Goal: Task Accomplishment & Management: Complete application form

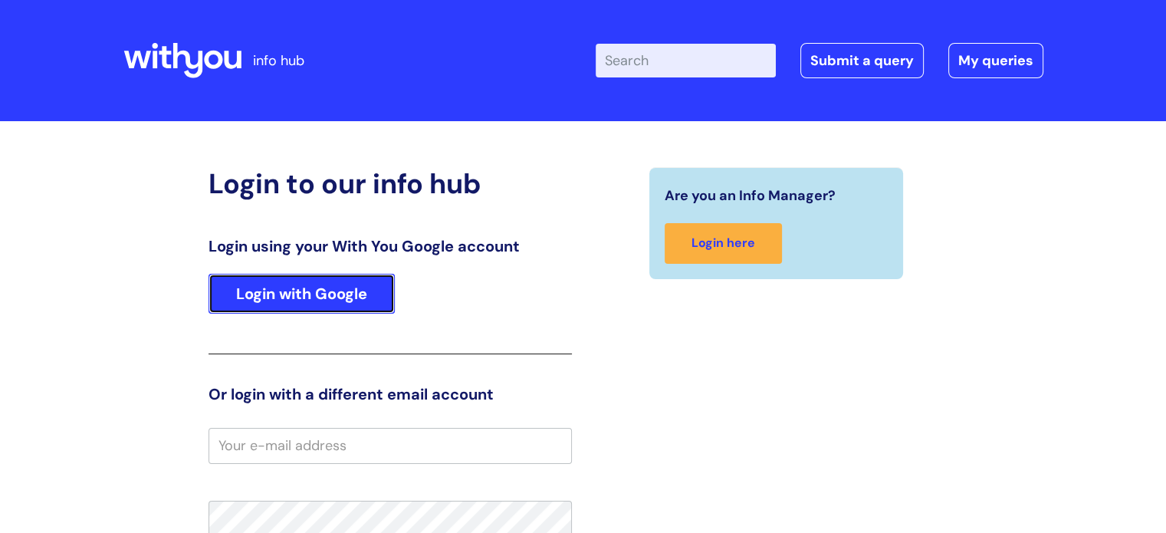
click at [344, 302] on link "Login with Google" at bounding box center [301, 294] width 186 height 40
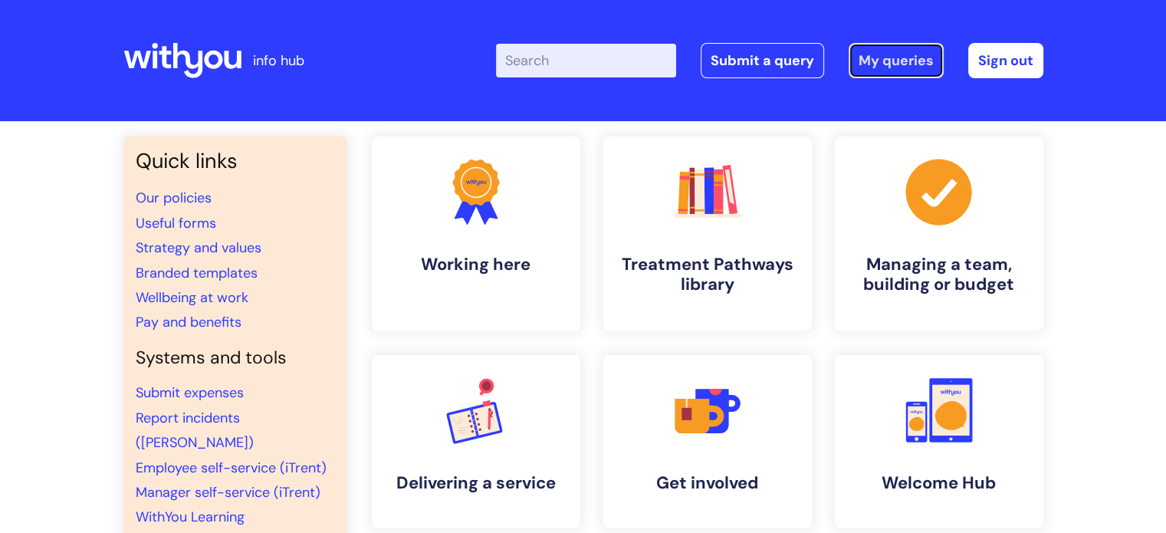
click at [905, 59] on link "My queries" at bounding box center [895, 60] width 95 height 35
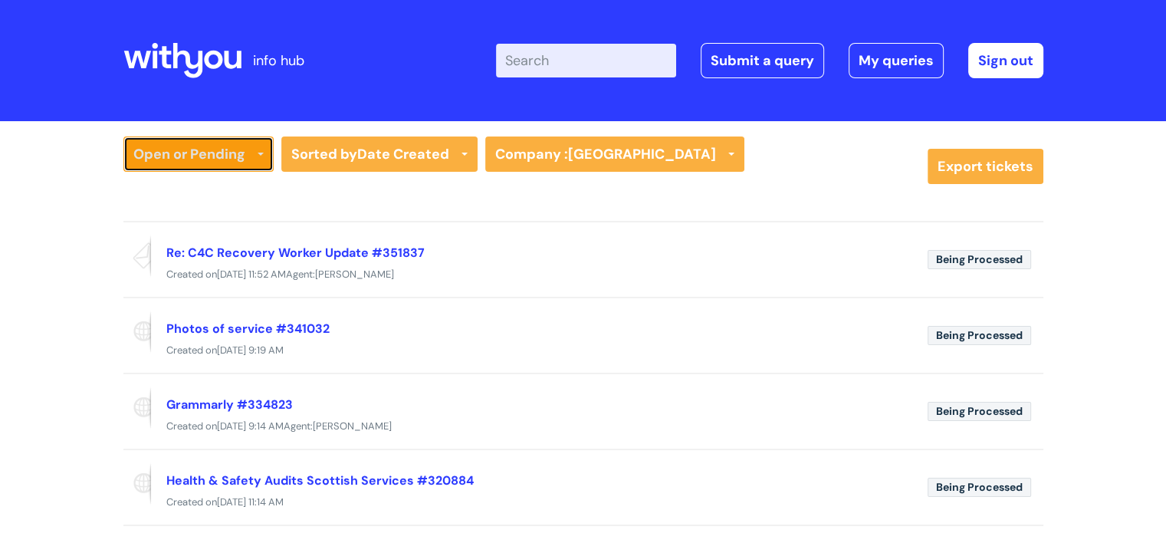
click at [264, 158] on link "Open or Pending" at bounding box center [198, 153] width 150 height 35
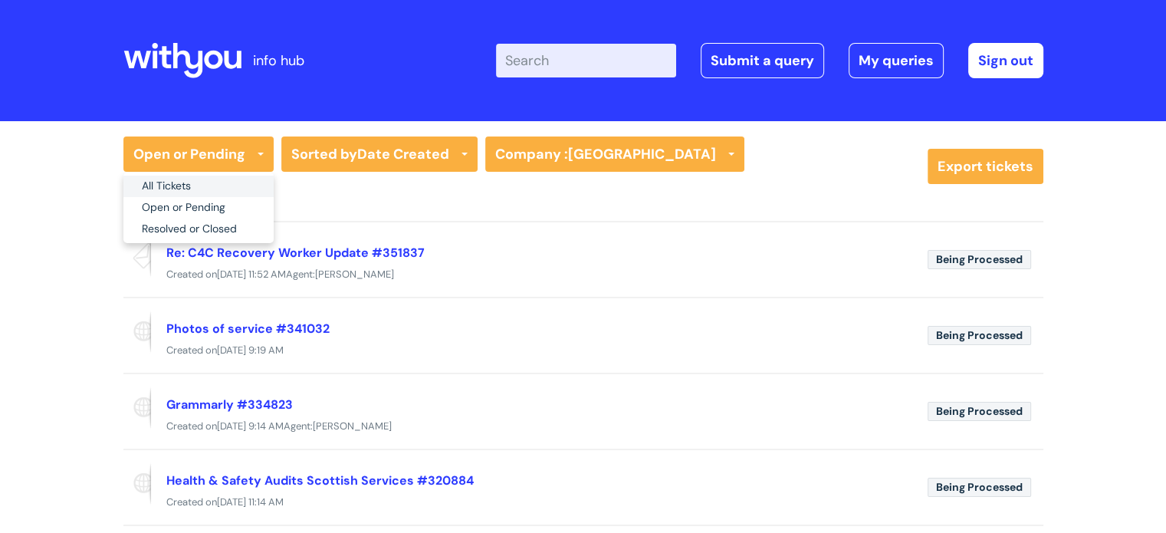
click at [220, 184] on link "All Tickets" at bounding box center [198, 186] width 150 height 21
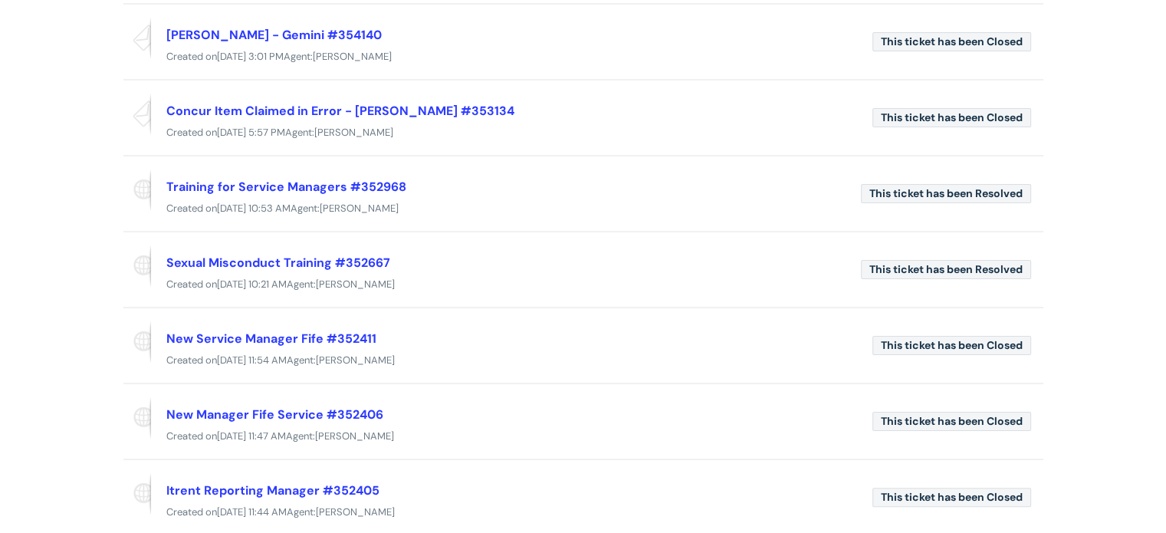
scroll to position [245, 0]
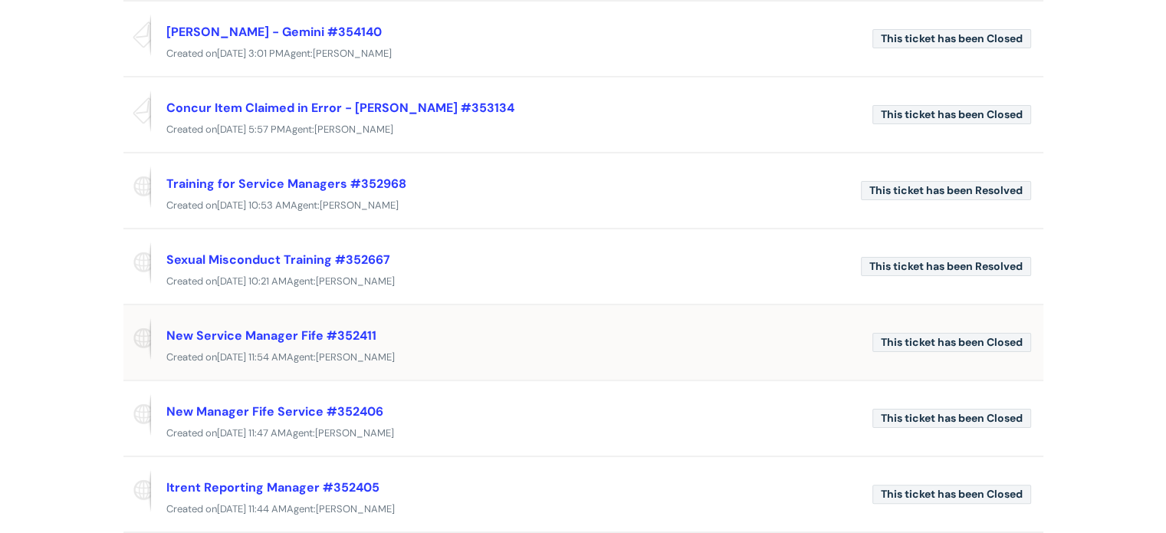
click at [287, 353] on span "Fri, 26 Sep at 11:54 AM" at bounding box center [252, 356] width 70 height 13
click at [295, 333] on link "New Service Manager Fife #352411" at bounding box center [271, 335] width 210 height 16
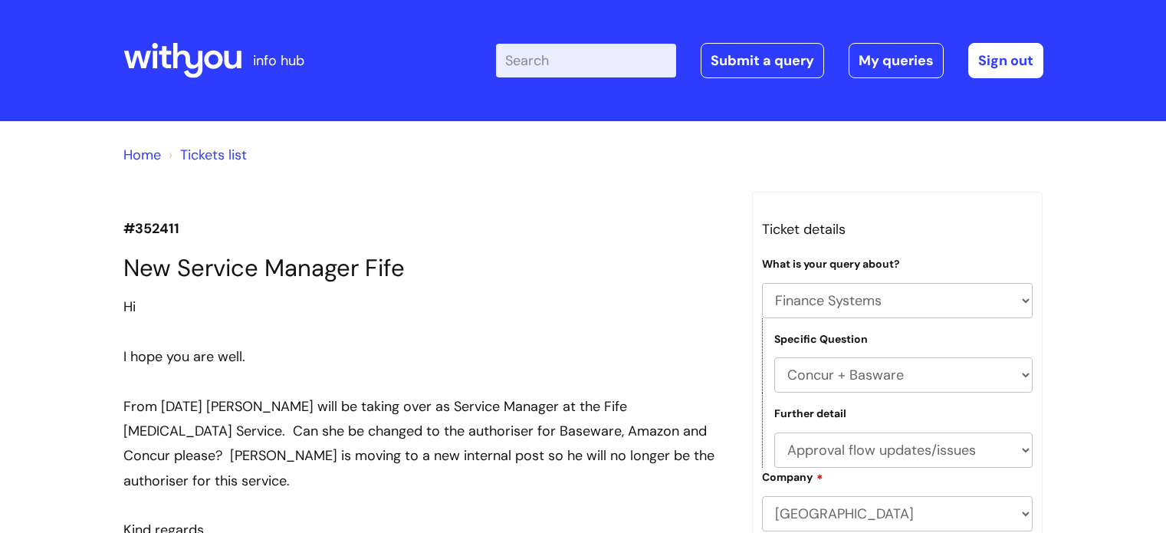
select select "Finance Systems"
select select "Concur + Basware"
select select "Approval flow updates/issues"
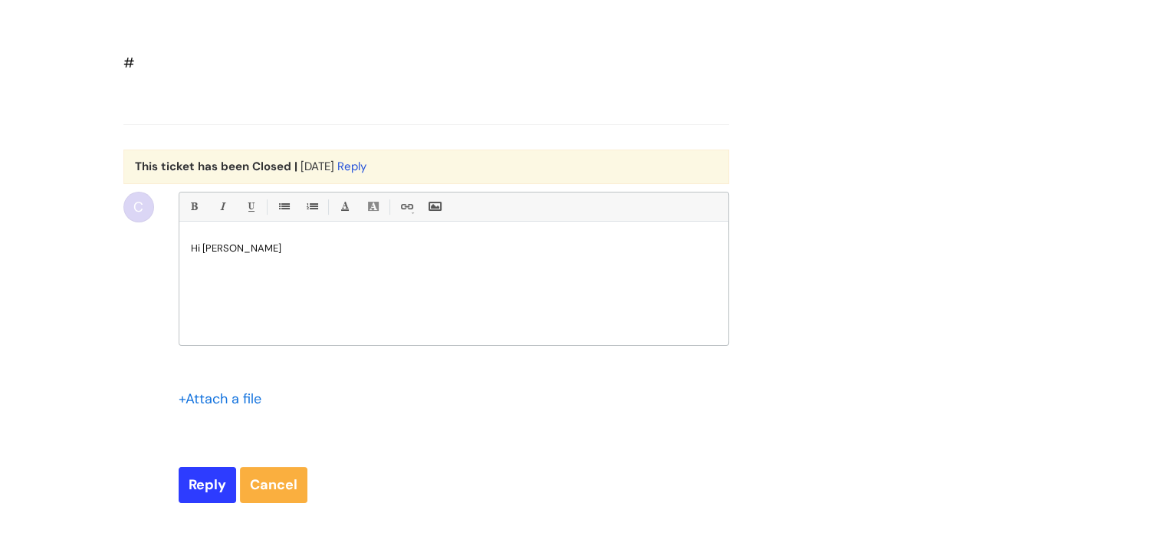
click at [258, 255] on p "Hi Michelle" at bounding box center [454, 248] width 526 height 14
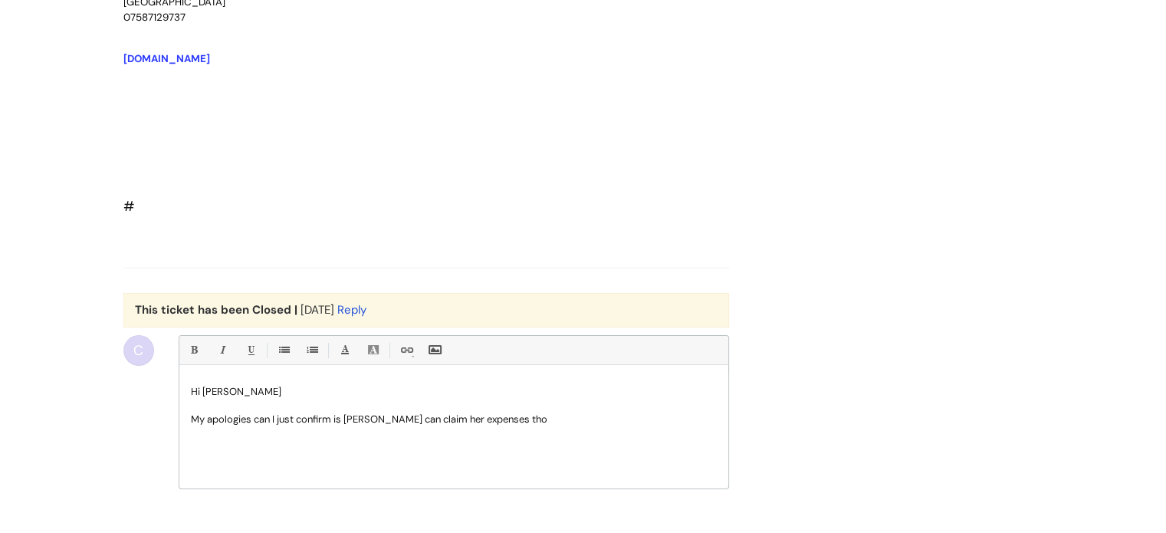
scroll to position [5730, 0]
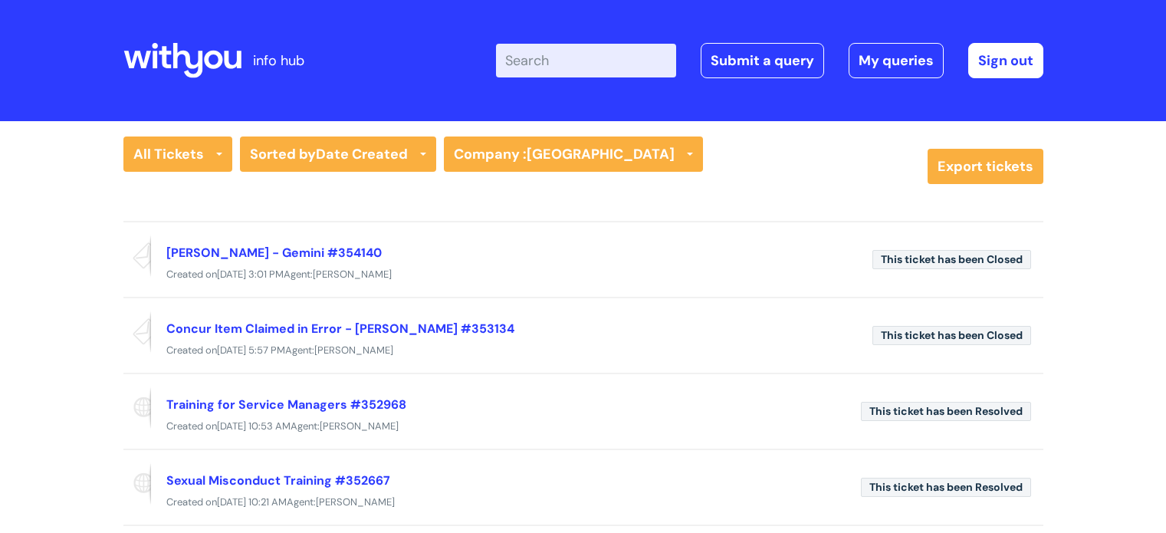
scroll to position [245, 0]
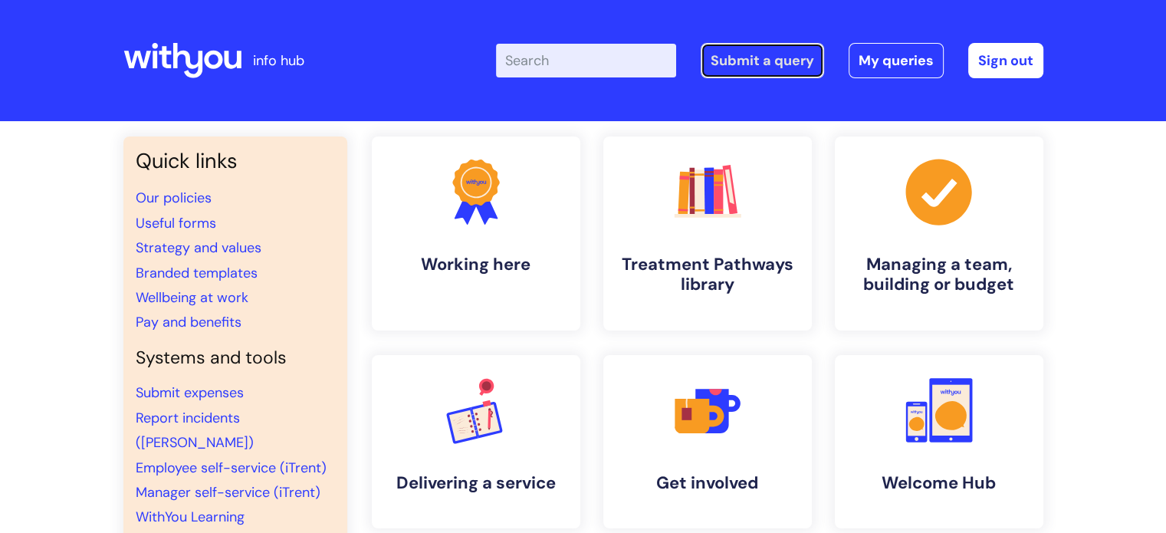
click at [756, 57] on link "Submit a query" at bounding box center [761, 60] width 123 height 35
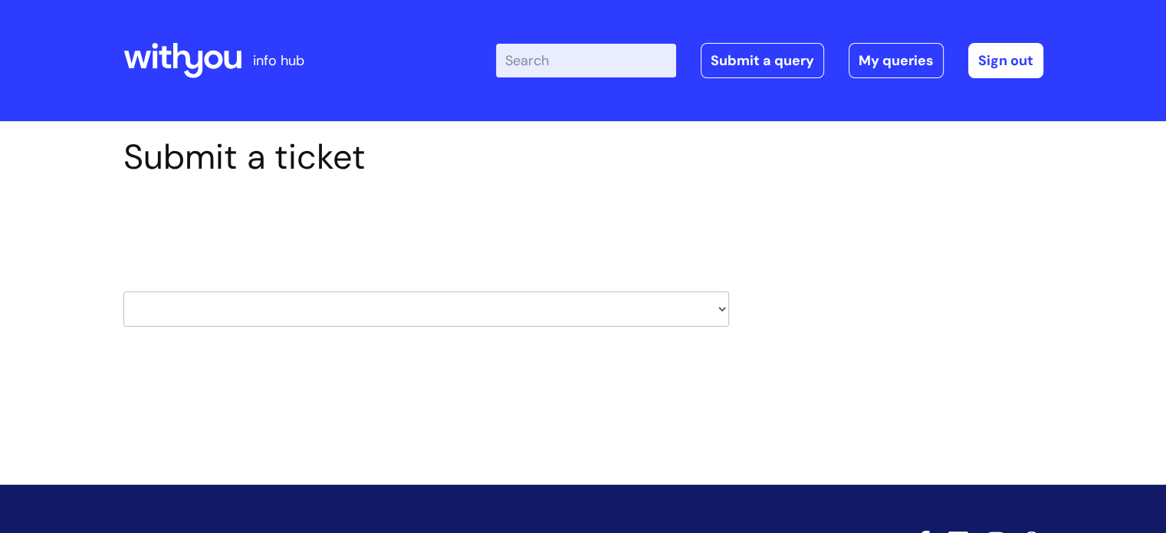
click at [711, 303] on select "HR / People IT and Support Clinical Drug Alerts Finance Accounts Data Support T…" at bounding box center [425, 308] width 605 height 35
select select "finance_accounts"
click at [123, 291] on select "HR / People IT and Support Clinical Drug Alerts Finance Accounts Data Support T…" at bounding box center [425, 308] width 605 height 35
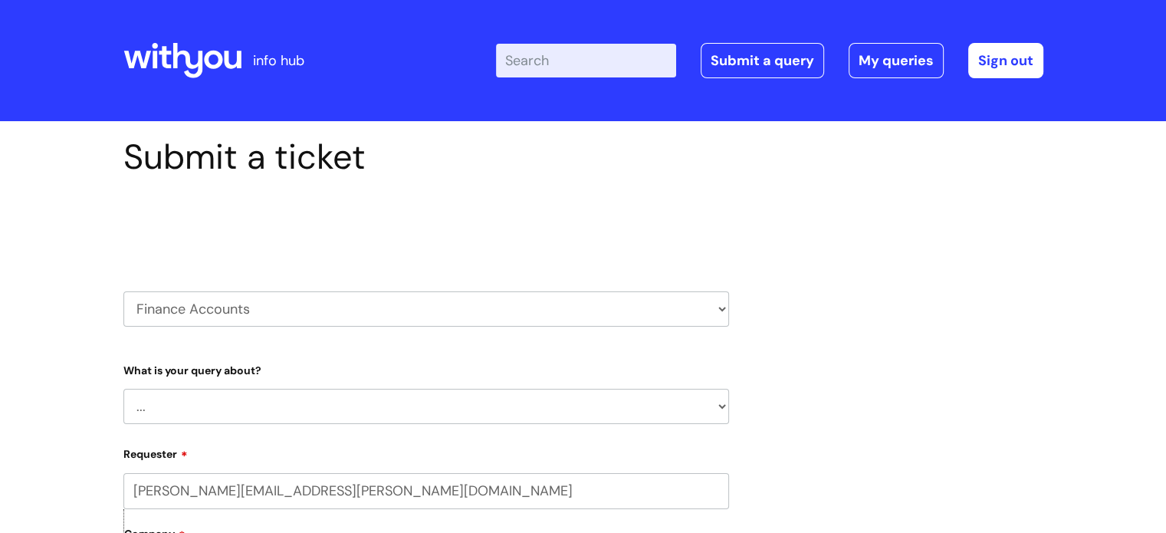
click at [720, 401] on select "... Finance Systems Finance Requests (inc. Expenses) Invoices Research" at bounding box center [425, 406] width 605 height 35
select select "Finance Systems"
click at [123, 389] on select "... Finance Systems Finance Requests (inc. Expenses) Invoices Research" at bounding box center [425, 406] width 605 height 35
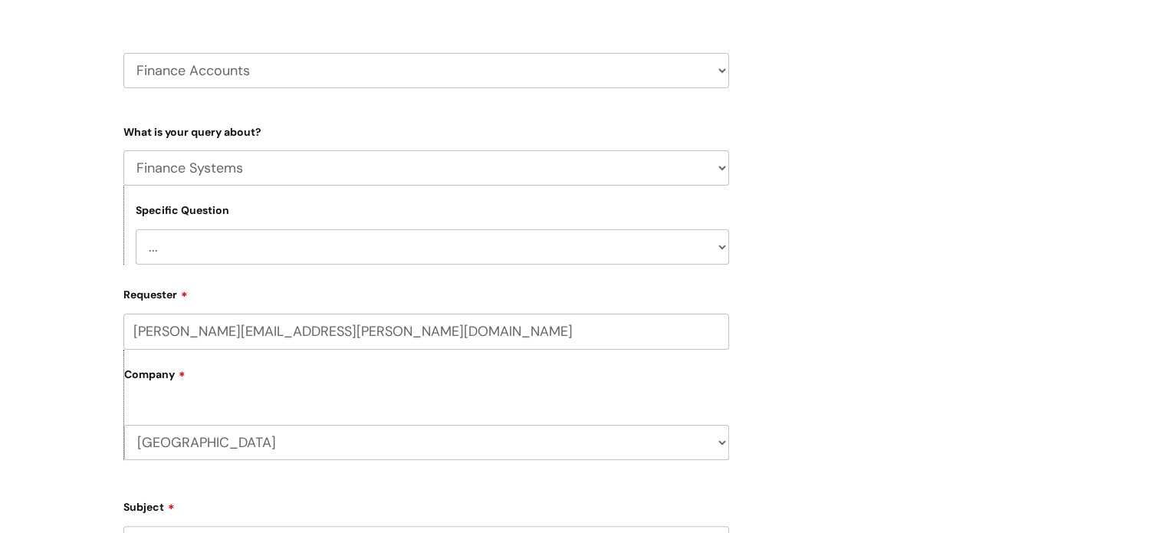
scroll to position [261, 0]
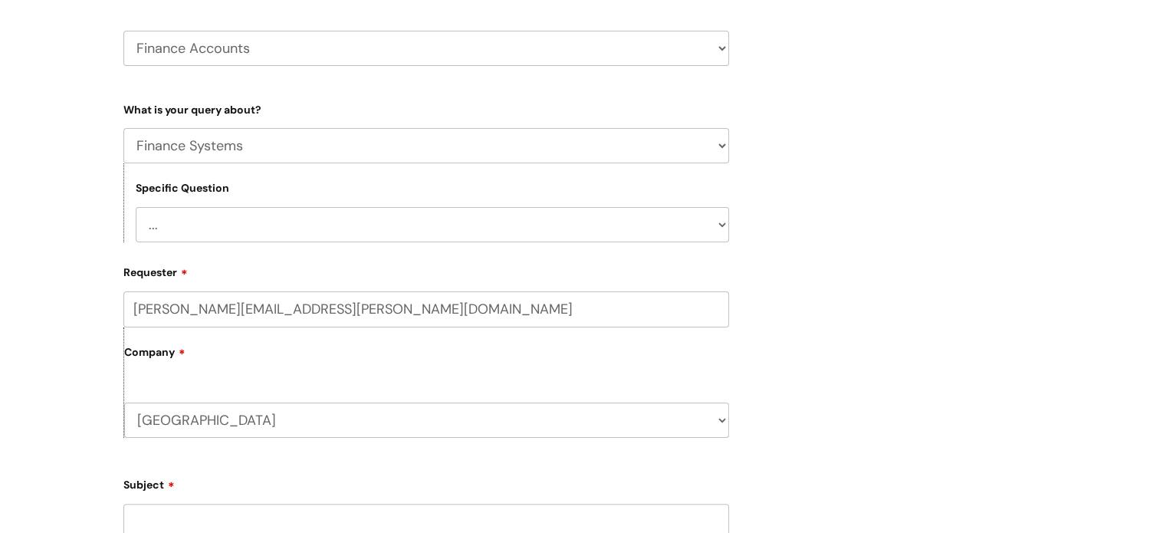
click at [723, 222] on select "... Concur + Basware Exchequer" at bounding box center [432, 224] width 593 height 35
select select "Concur + Basware"
click at [136, 207] on select "... Concur + Basware Exchequer" at bounding box center [432, 224] width 593 height 35
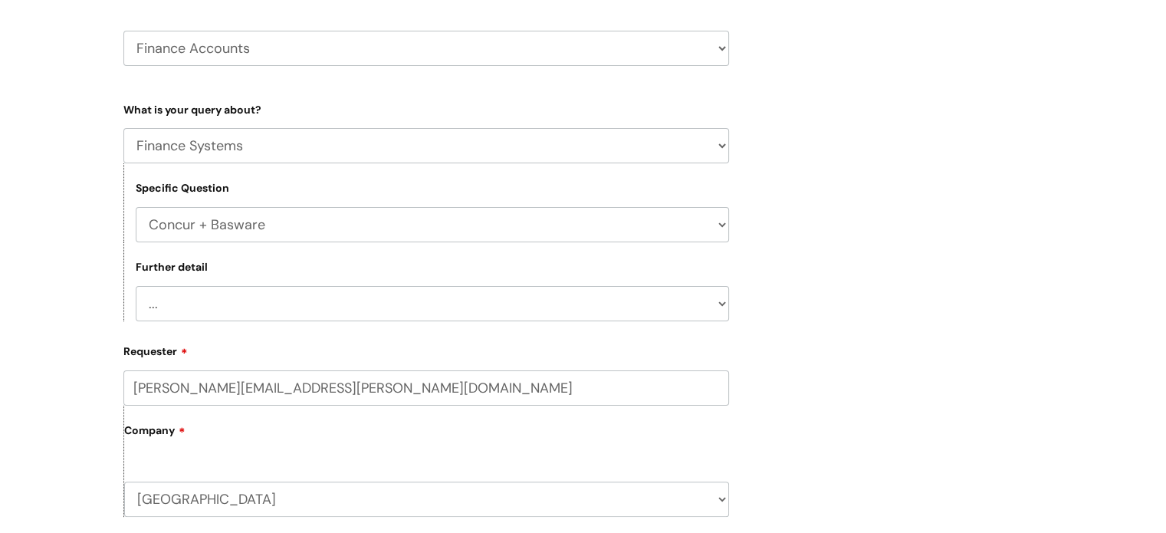
click at [727, 301] on select "... Access/Login issues Approval flow updates/issues New Suppliers + Job Codes …" at bounding box center [432, 303] width 593 height 35
select select "Approval flow updates/issues"
click at [136, 286] on select "... Access/Login issues Approval flow updates/issues New Suppliers + Job Codes …" at bounding box center [432, 303] width 593 height 35
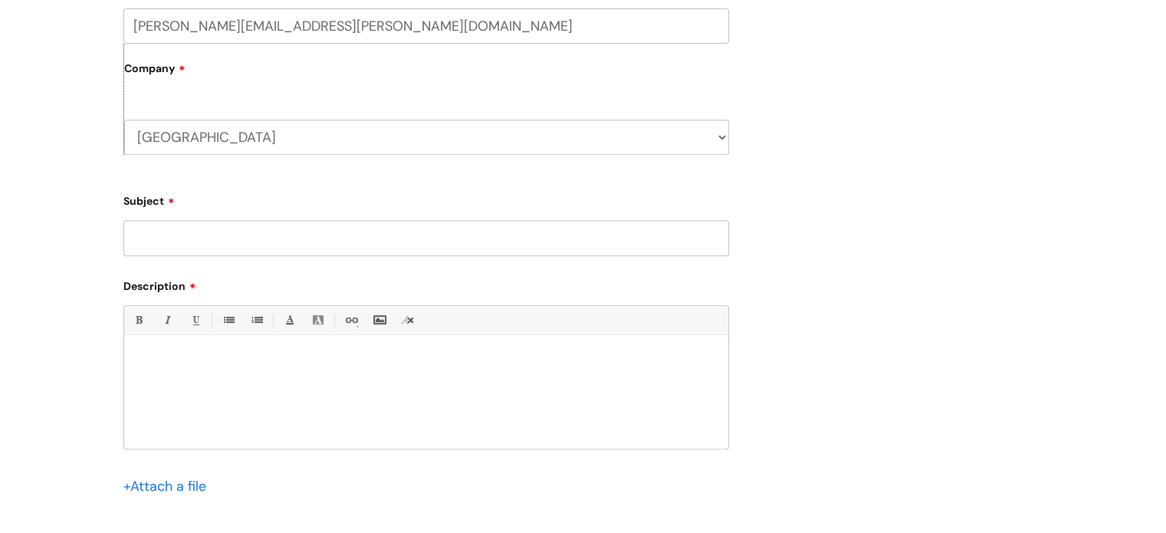
scroll to position [636, 0]
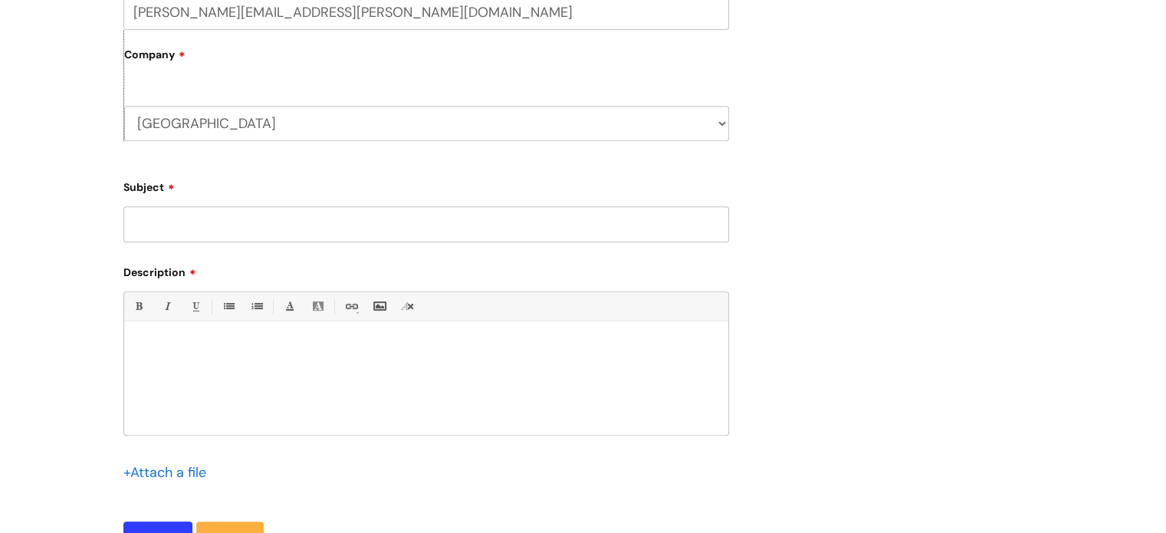
click at [612, 215] on input "Subject" at bounding box center [425, 223] width 605 height 35
type input "Concur"
click at [274, 367] on div at bounding box center [426, 382] width 604 height 106
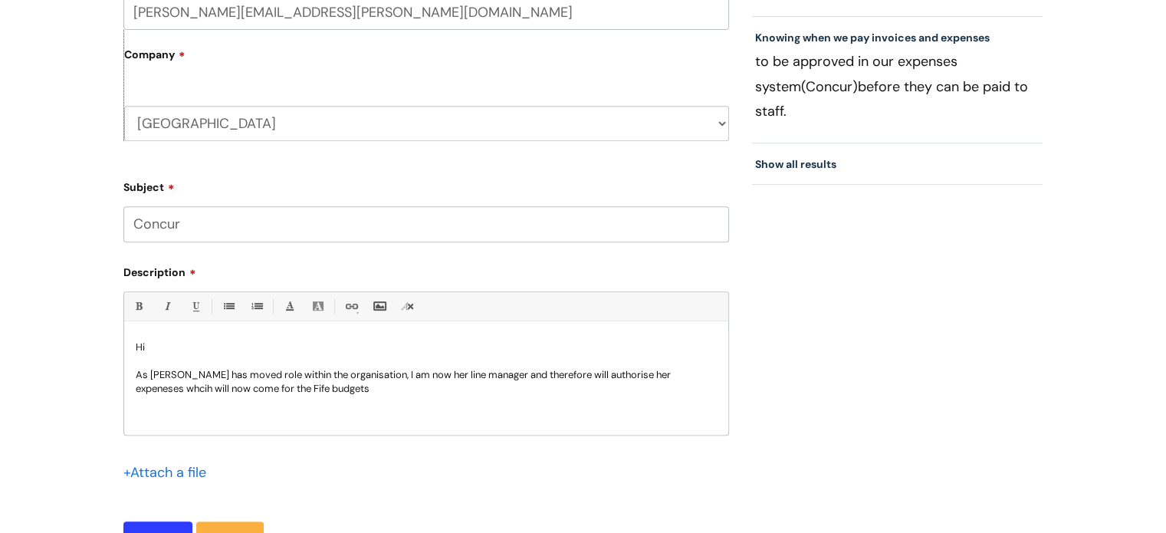
click at [157, 386] on p "As Angela Robertson has moved role within the organisation, I am now her line m…" at bounding box center [426, 382] width 581 height 28
click at [192, 385] on p "As Angela Robertson has moved role within the organisation, I am now her line m…" at bounding box center [426, 382] width 581 height 28
click at [389, 392] on p "As Angela Robertson has moved role within the organisation, I am now her line m…" at bounding box center [426, 382] width 581 height 28
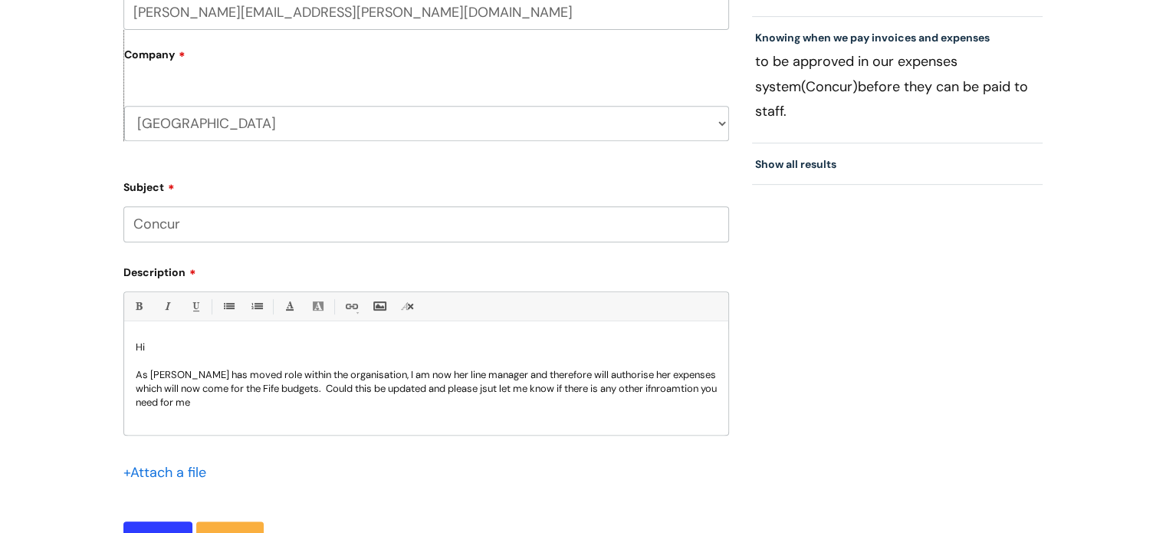
click at [159, 405] on p "As Angela Robertson has moved role within the organisation, I am now her line m…" at bounding box center [426, 388] width 581 height 41
click at [540, 393] on p "As Angela Robertson has moved role within the organisation, I am now her line m…" at bounding box center [426, 388] width 581 height 41
click at [288, 401] on p "As Angela Robertson has moved role within the organisation, I am now her line m…" at bounding box center [426, 388] width 581 height 41
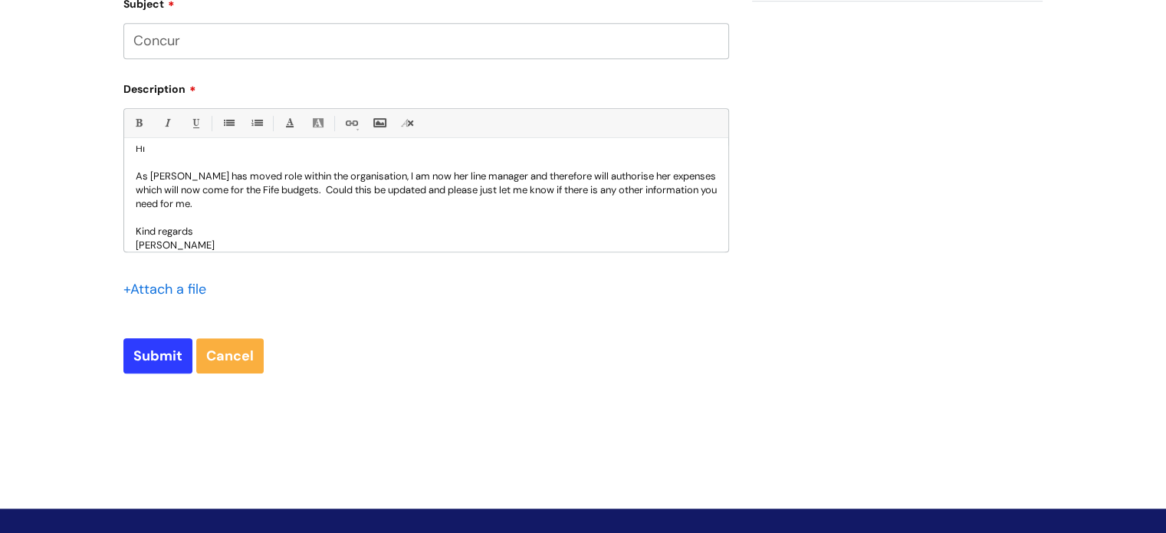
scroll to position [834, 0]
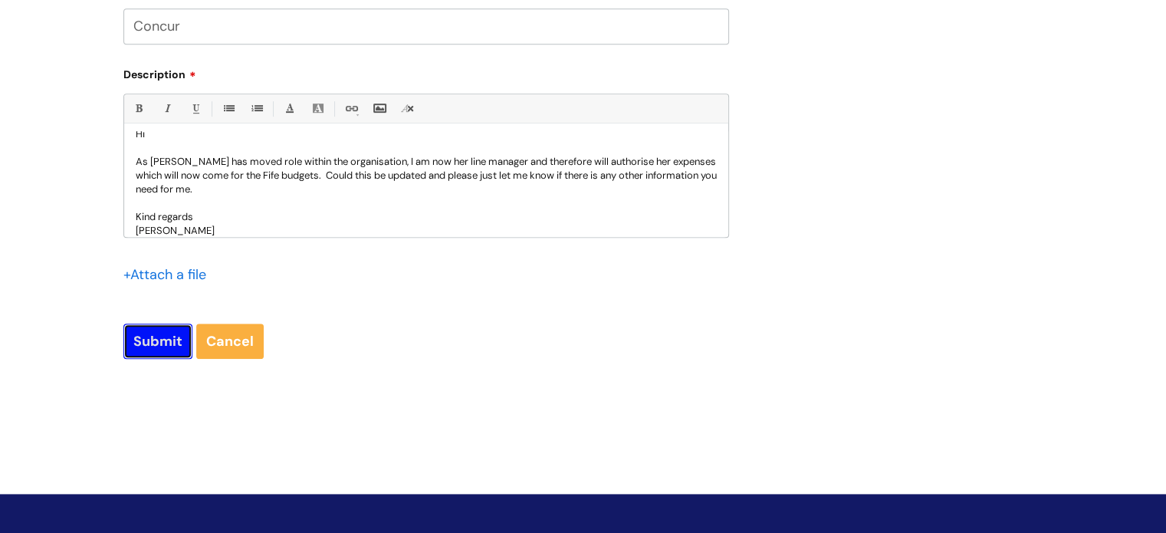
click at [153, 336] on input "Submit" at bounding box center [157, 340] width 69 height 35
type input "Please Wait..."
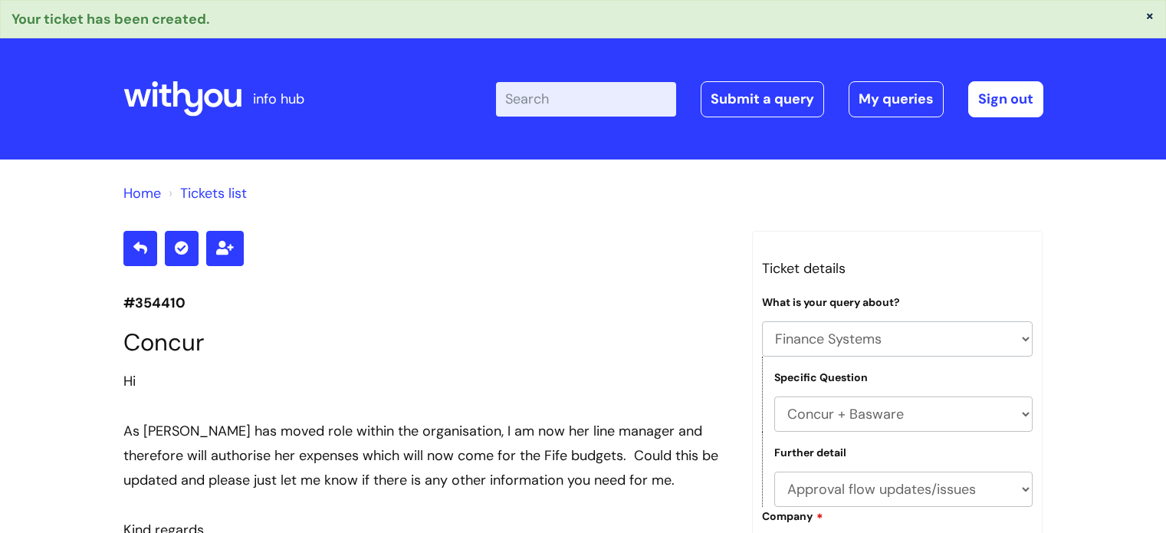
select select "Finance Systems"
select select "Concur + Basware"
select select "Approval flow updates/issues"
